Goal: Task Accomplishment & Management: Manage account settings

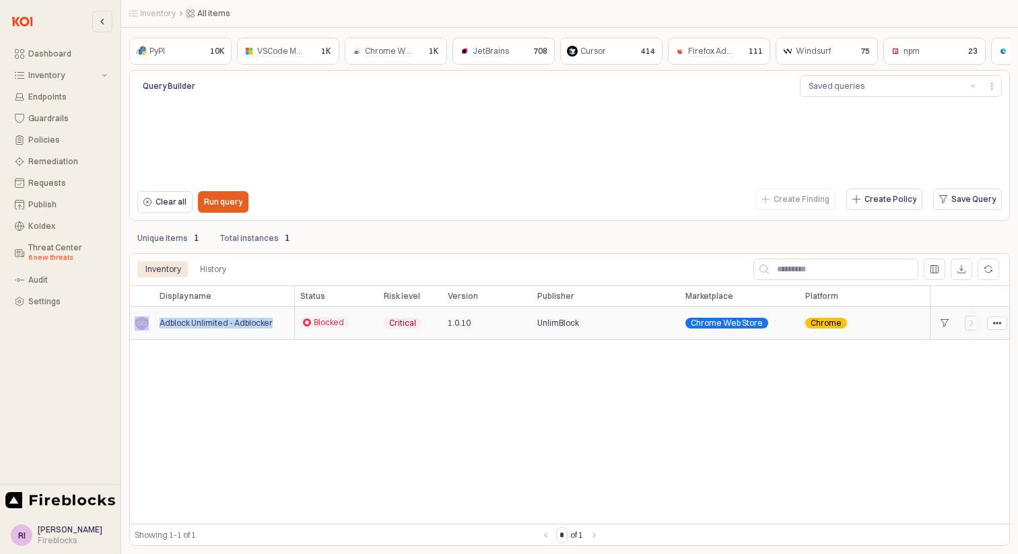
copy div "Adblock Unlimited - Adblocker"
drag, startPoint x: 277, startPoint y: 324, endPoint x: 153, endPoint y: 320, distance: 123.3
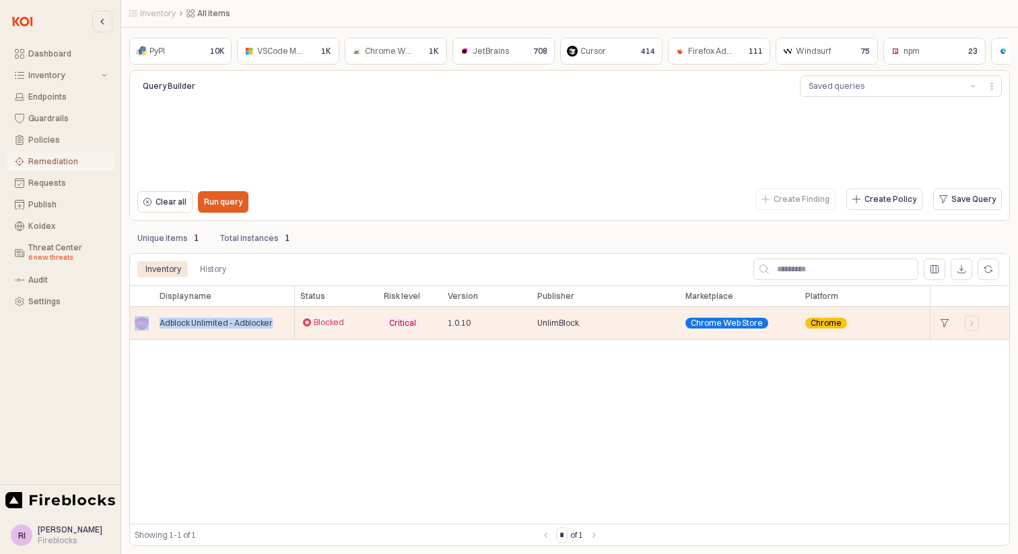
click at [42, 163] on div "Remediation" at bounding box center [67, 161] width 79 height 9
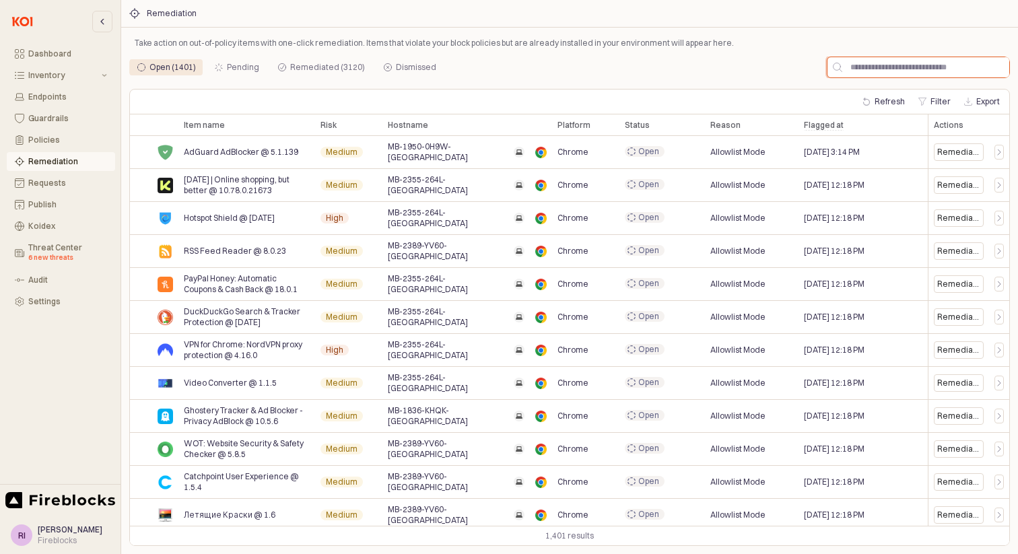
click at [945, 73] on input "App Frame" at bounding box center [925, 67] width 167 height 20
paste input "**********"
type input "**********"
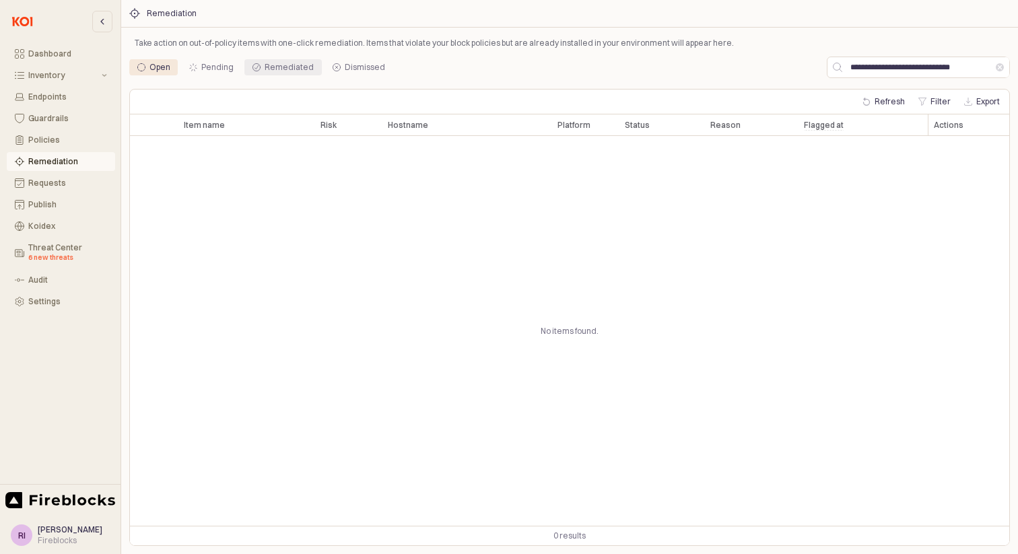
click at [283, 71] on div "Remediated" at bounding box center [289, 67] width 49 height 16
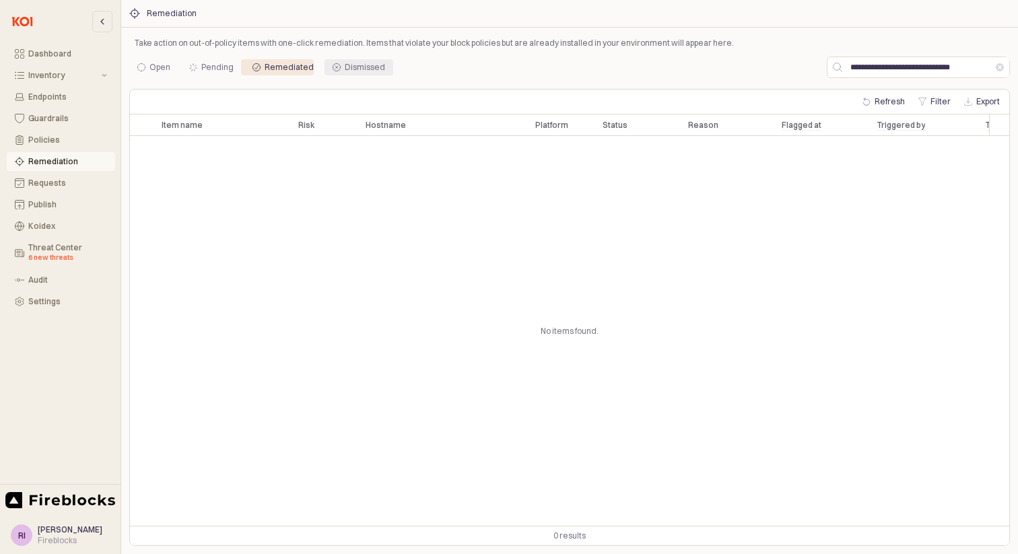
click at [350, 63] on div "Dismissed" at bounding box center [365, 67] width 40 height 16
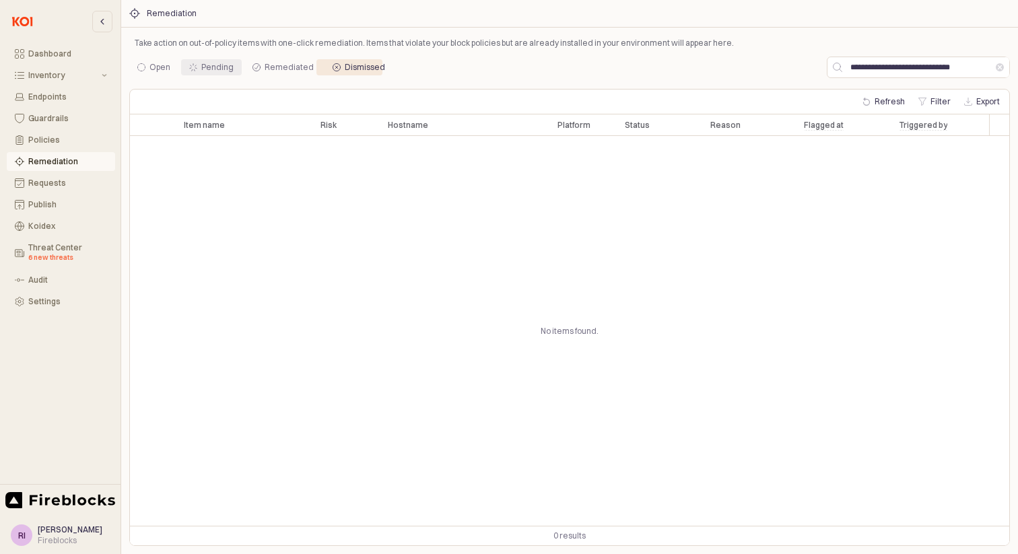
click at [215, 65] on div "Pending" at bounding box center [217, 67] width 32 height 16
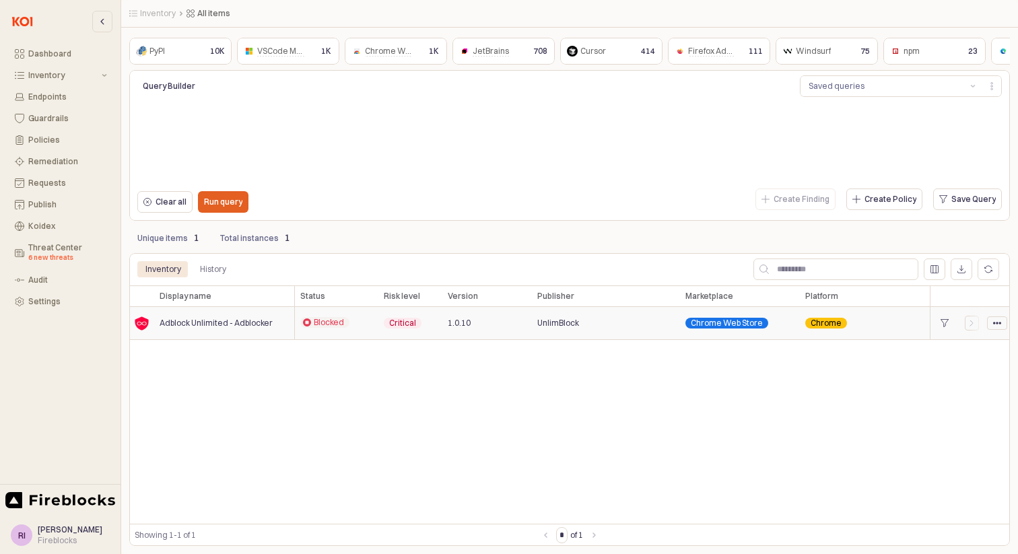
click at [992, 320] on div "App Frame" at bounding box center [997, 323] width 19 height 12
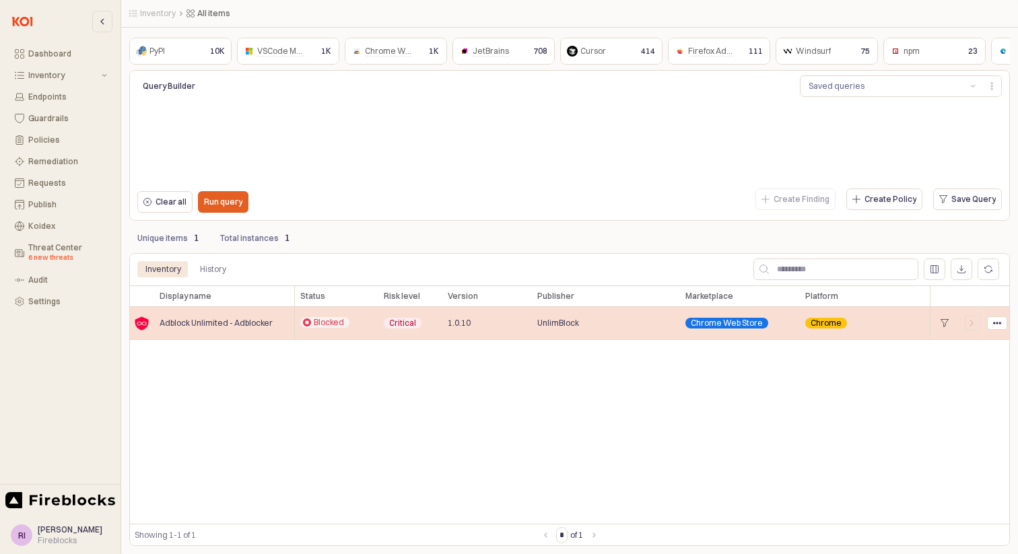
click at [919, 318] on div "Chrome" at bounding box center [983, 323] width 366 height 33
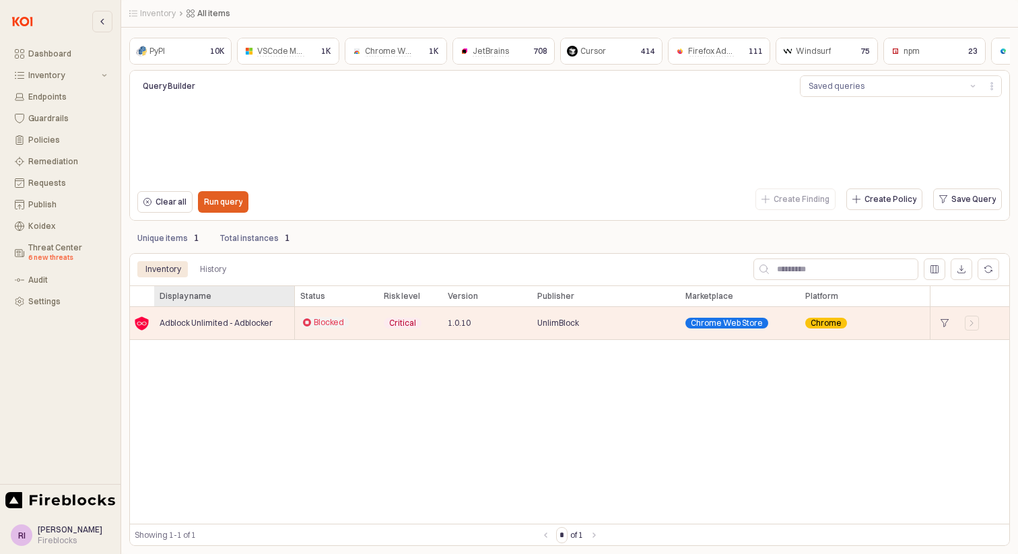
click at [232, 298] on div "Display name Display name" at bounding box center [224, 296] width 141 height 22
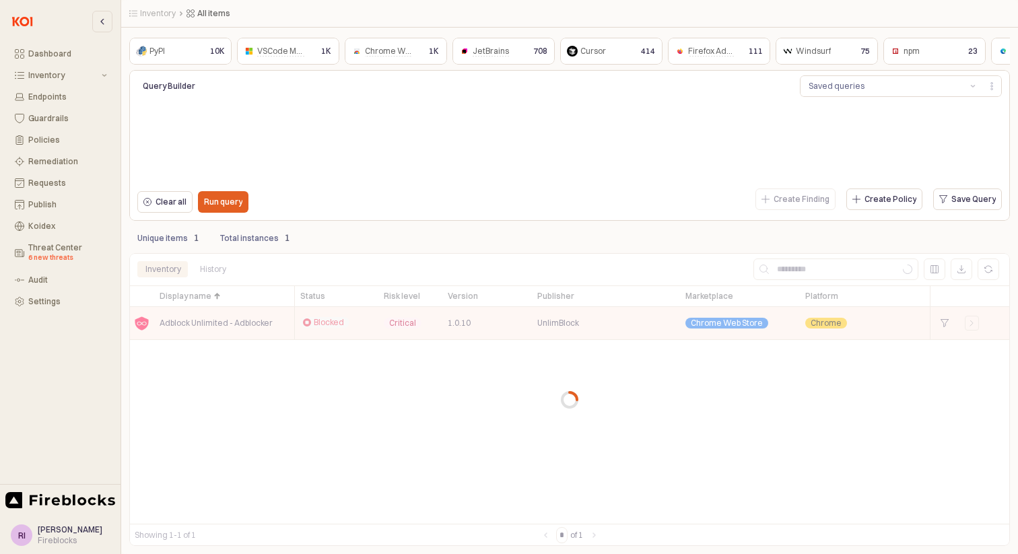
click at [217, 330] on div "App Frame" at bounding box center [569, 399] width 881 height 293
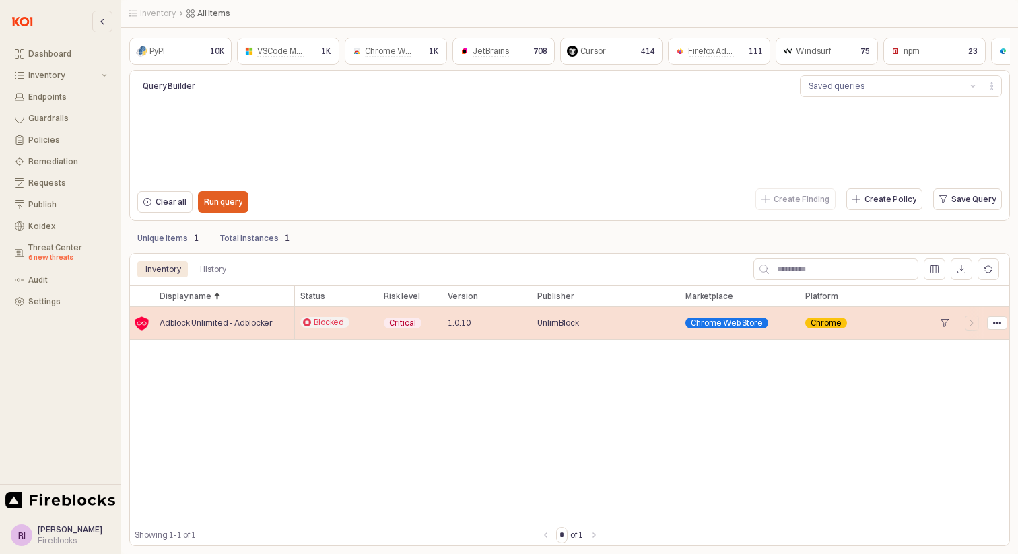
click at [890, 324] on div "Chrome" at bounding box center [983, 323] width 366 height 33
click at [1000, 319] on icon "App Frame" at bounding box center [997, 323] width 8 height 8
click at [979, 324] on div "App Frame" at bounding box center [971, 323] width 25 height 33
click at [969, 324] on icon "App Frame" at bounding box center [972, 323] width 8 height 8
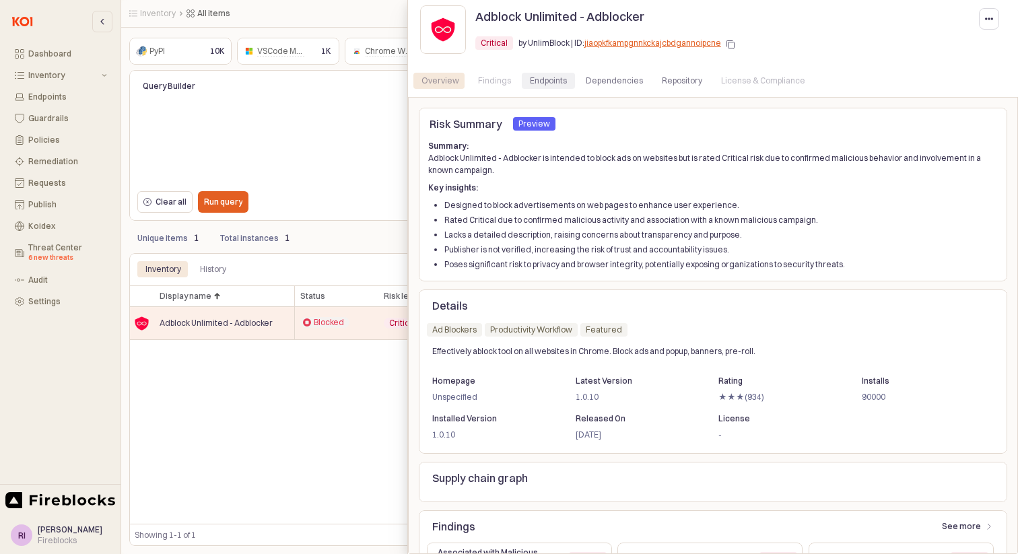
click at [538, 75] on div "Endpoints" at bounding box center [548, 81] width 37 height 16
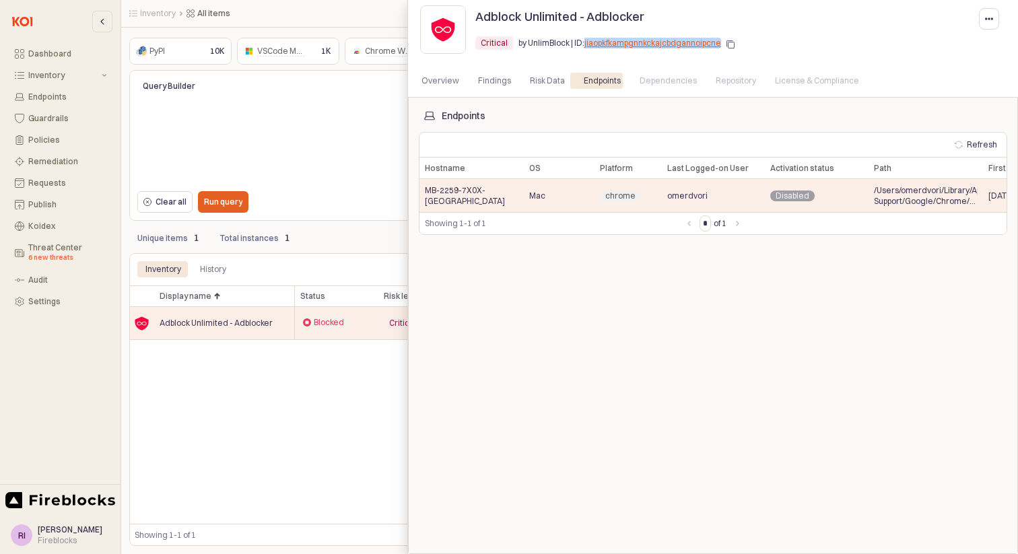
copy link "jiaopkfkampgnnkckajcbdgannoipcne"
drag, startPoint x: 719, startPoint y: 42, endPoint x: 528, endPoint y: 44, distance: 190.5
click at [585, 42] on div "Critical Critical by UnlimBlock | ID: jiaopkfkampgnnkckajcbdgannoipcne" at bounding box center [604, 46] width 259 height 22
click at [62, 107] on div at bounding box center [509, 277] width 1018 height 554
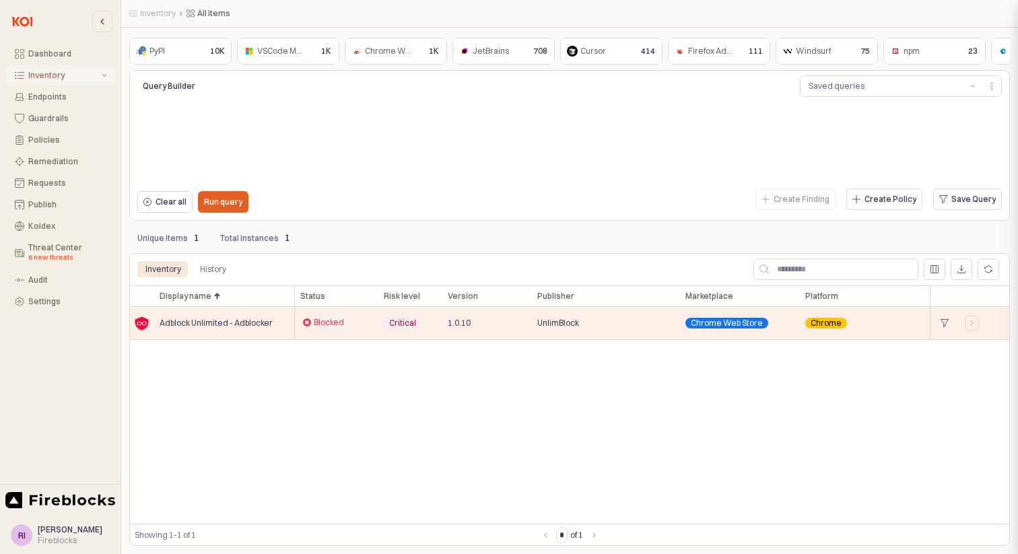
click at [63, 71] on div "Inventory" at bounding box center [63, 75] width 71 height 9
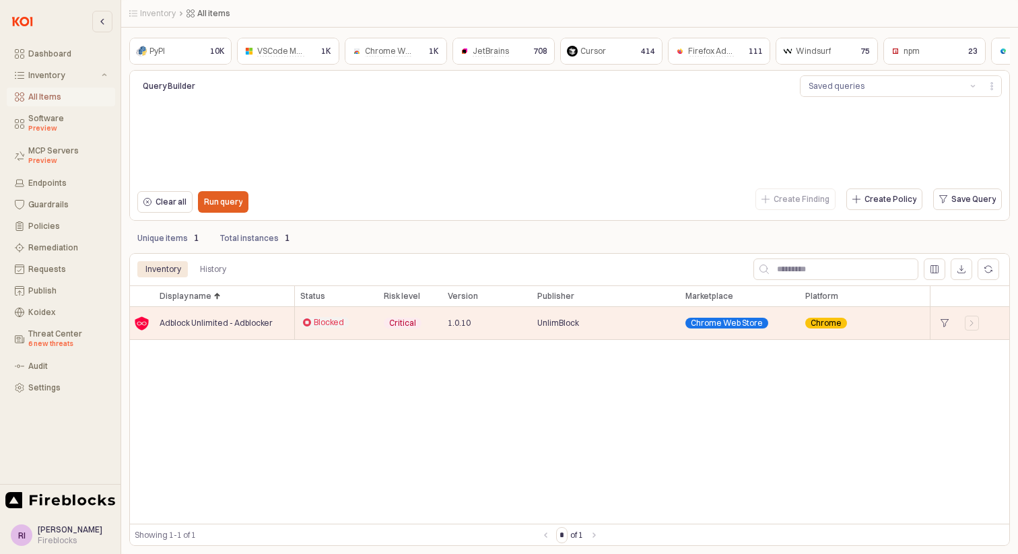
click at [48, 99] on div "All Items" at bounding box center [67, 96] width 79 height 9
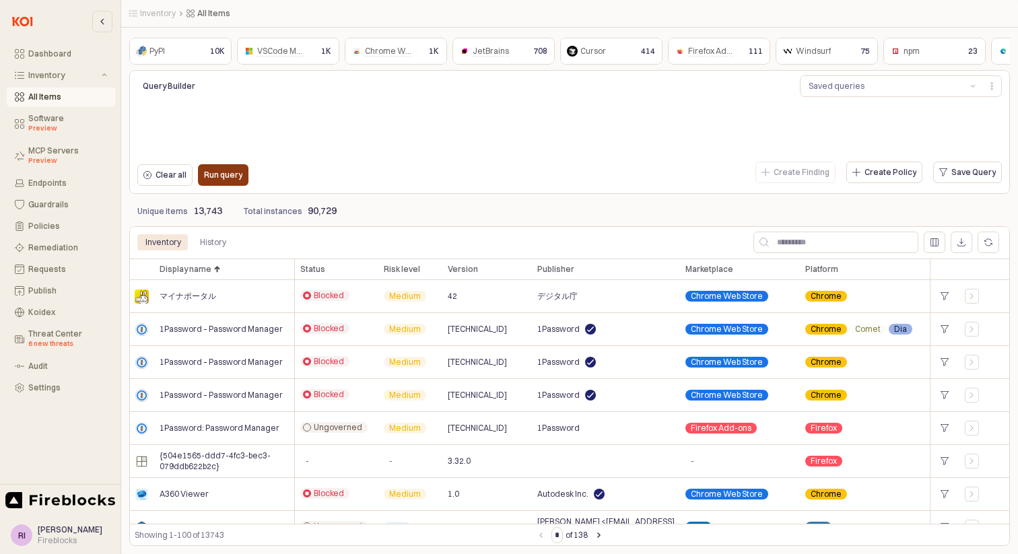
click at [199, 173] on button "Run query" at bounding box center [223, 175] width 50 height 22
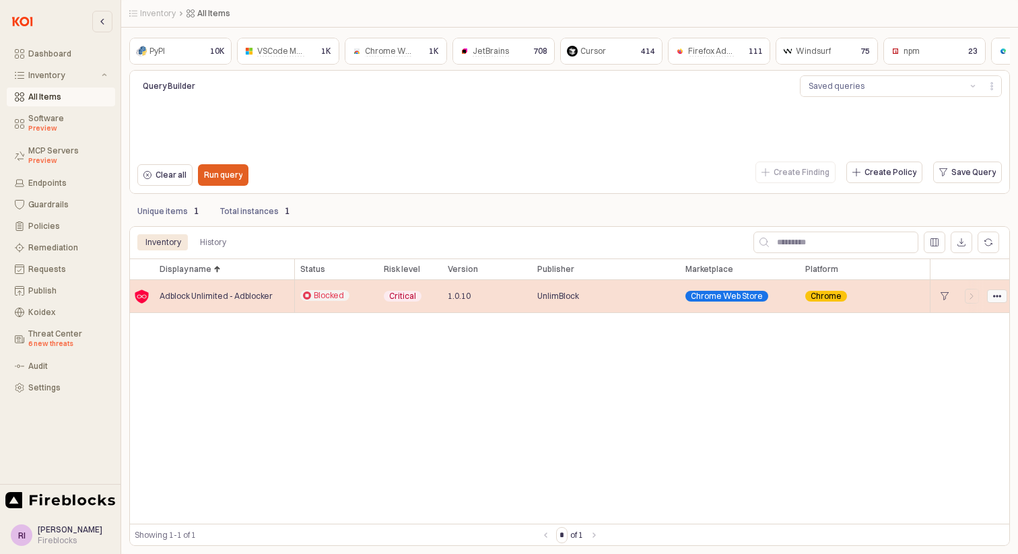
click at [1000, 299] on icon "App Frame" at bounding box center [997, 296] width 8 height 8
click at [600, 296] on div "UnlimBlock" at bounding box center [606, 296] width 148 height 33
click at [324, 296] on span "Blocked" at bounding box center [329, 295] width 30 height 11
drag, startPoint x: 237, startPoint y: 297, endPoint x: 230, endPoint y: 296, distance: 7.4
click at [237, 297] on span "Adblock Unlimited - Adblocker" at bounding box center [216, 296] width 113 height 11
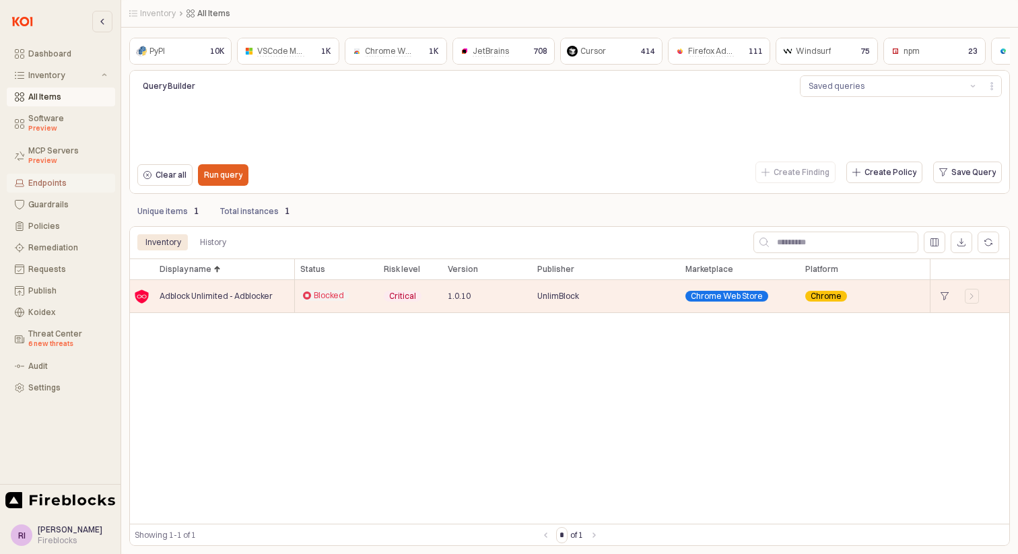
click at [56, 182] on div "Endpoints" at bounding box center [67, 182] width 79 height 9
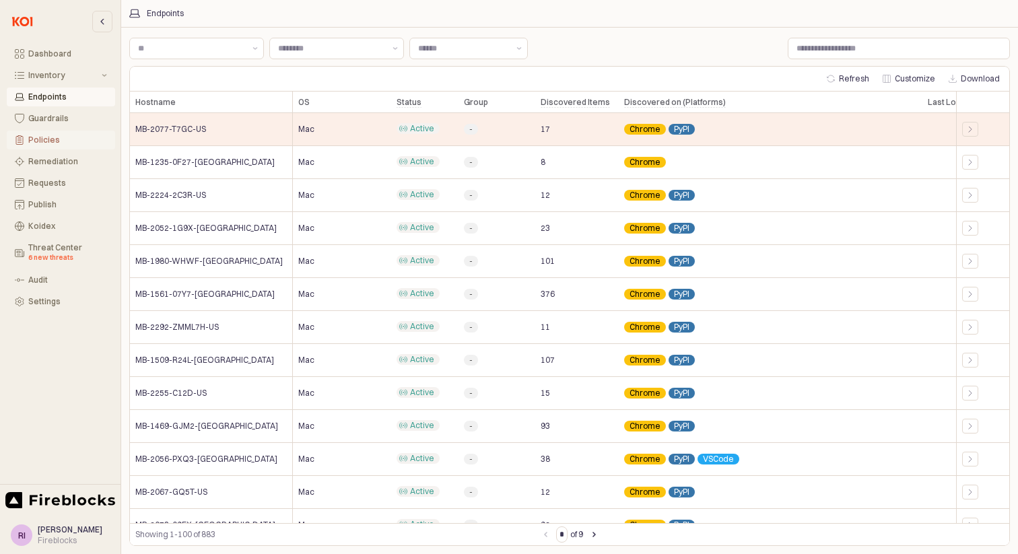
click at [68, 114] on div "Dashboard Inventory Endpoints Guardrails Policies Remediation Requests Publish …" at bounding box center [60, 177] width 110 height 267
click at [62, 71] on div "Inventory" at bounding box center [63, 75] width 71 height 9
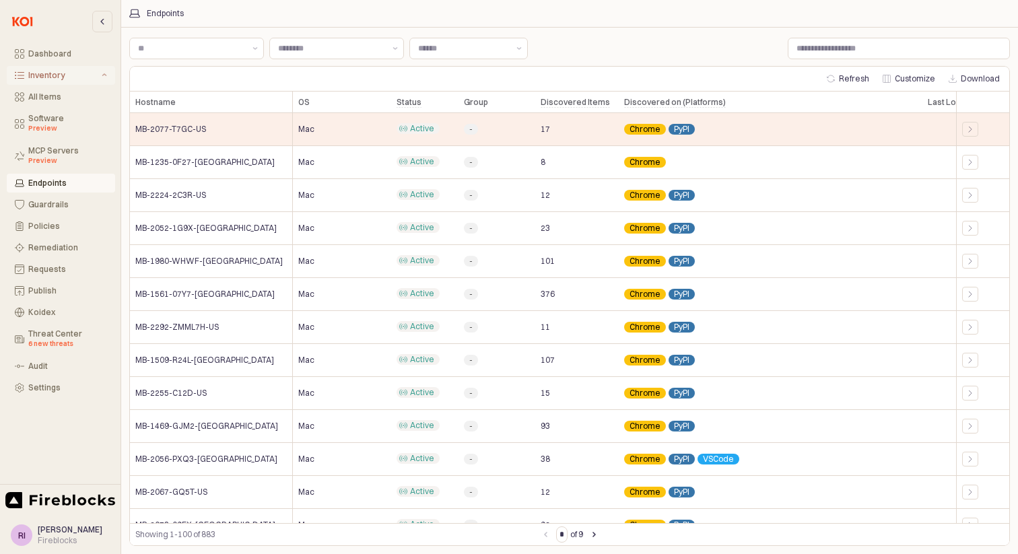
click at [75, 71] on div "Inventory" at bounding box center [63, 75] width 71 height 9
click at [53, 161] on div "Remediation" at bounding box center [67, 161] width 79 height 9
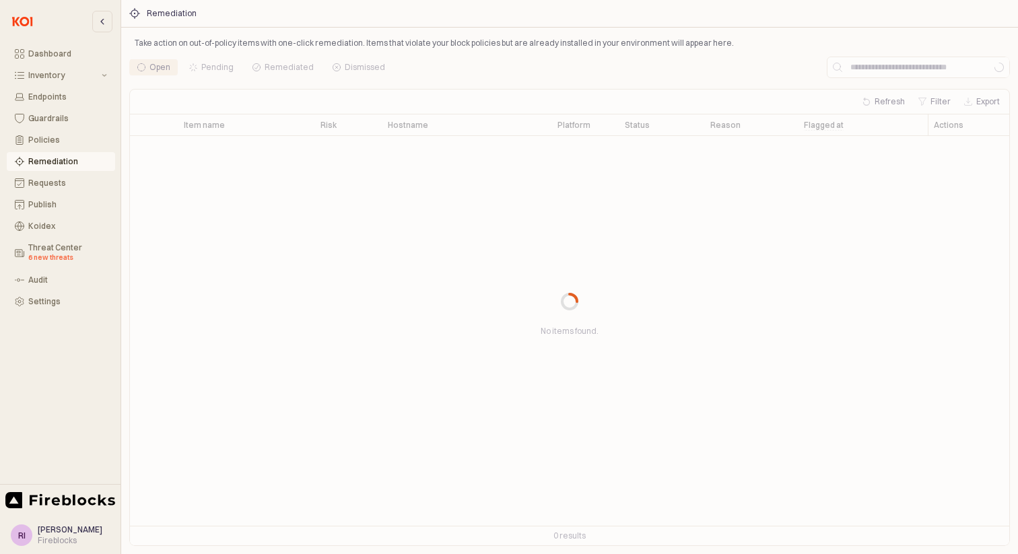
click at [897, 67] on div "App Frame" at bounding box center [569, 301] width 881 height 489
click at [916, 66] on div "App Frame" at bounding box center [569, 301] width 881 height 489
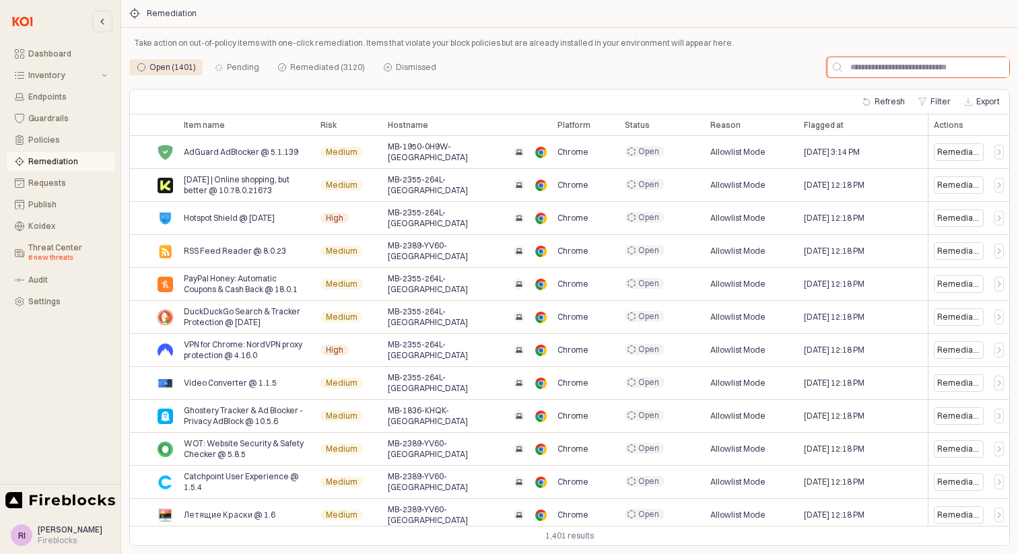
click at [916, 66] on input "App Frame" at bounding box center [925, 67] width 167 height 20
paste input "**********"
type input "**********"
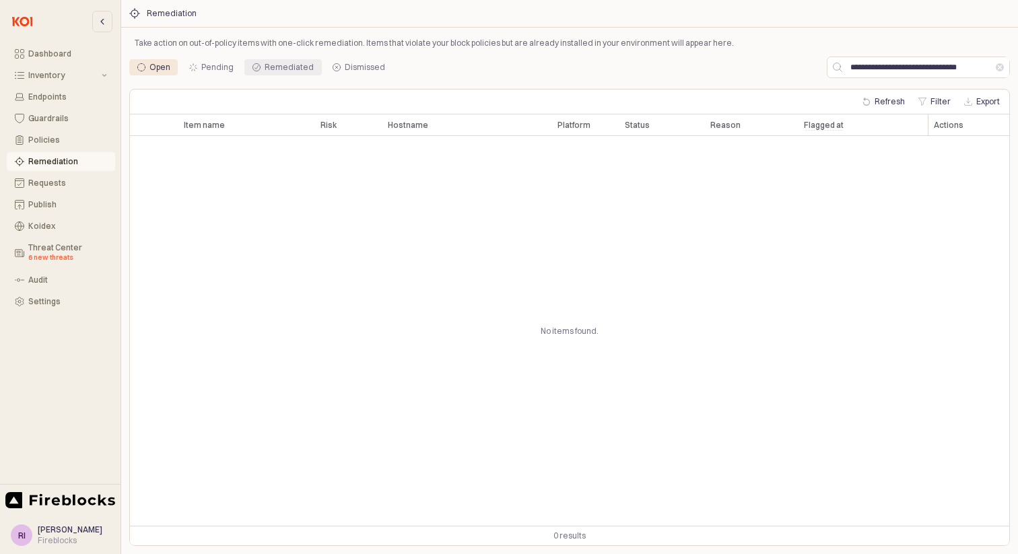
click at [267, 71] on div "Remediated" at bounding box center [289, 67] width 49 height 16
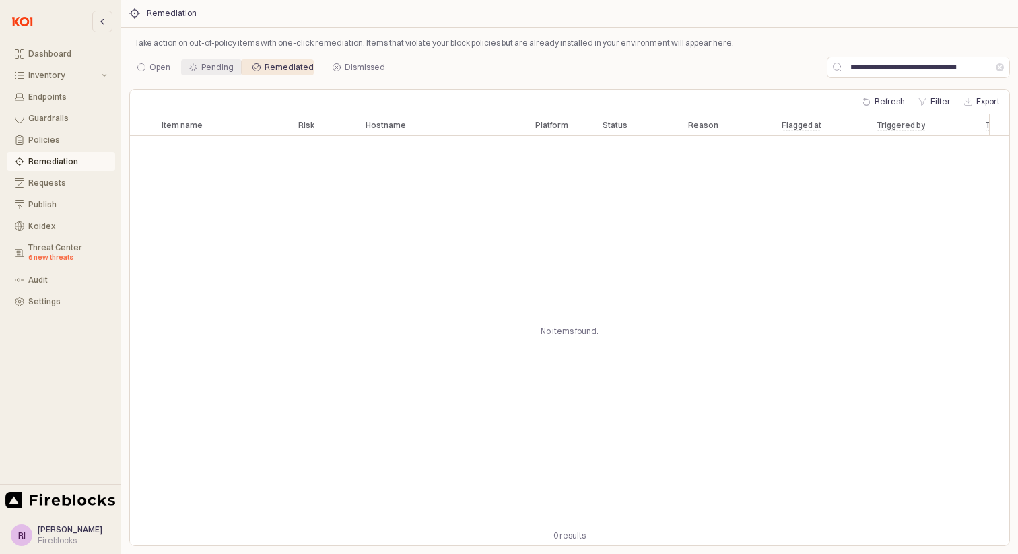
click at [198, 70] on div "Pending" at bounding box center [211, 67] width 44 height 16
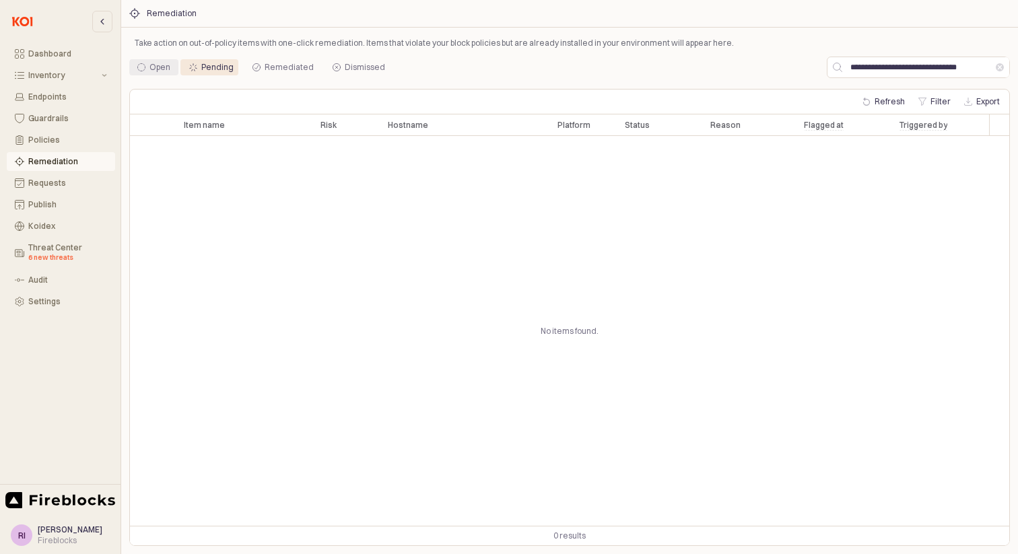
click at [149, 67] on div "Open" at bounding box center [159, 67] width 21 height 16
click at [347, 69] on div "Dismissed" at bounding box center [365, 67] width 40 height 16
